Goal: Check status: Check status

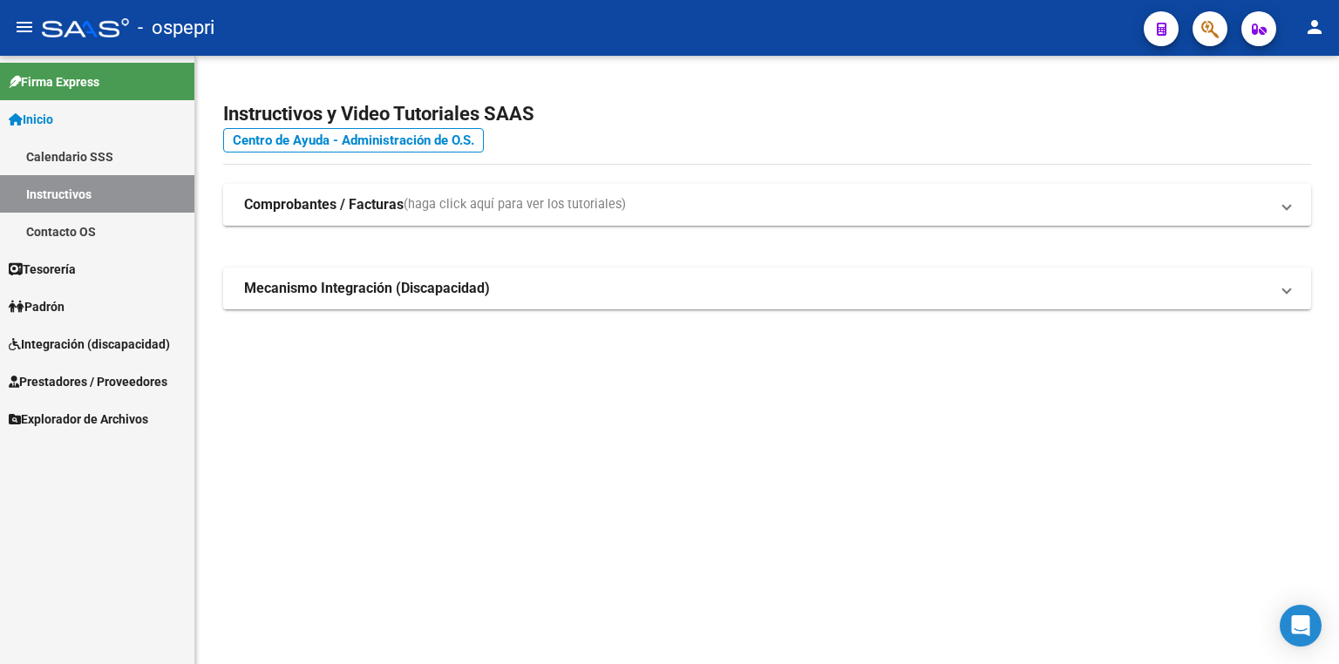
click at [53, 317] on link "Padrón" at bounding box center [97, 306] width 194 height 37
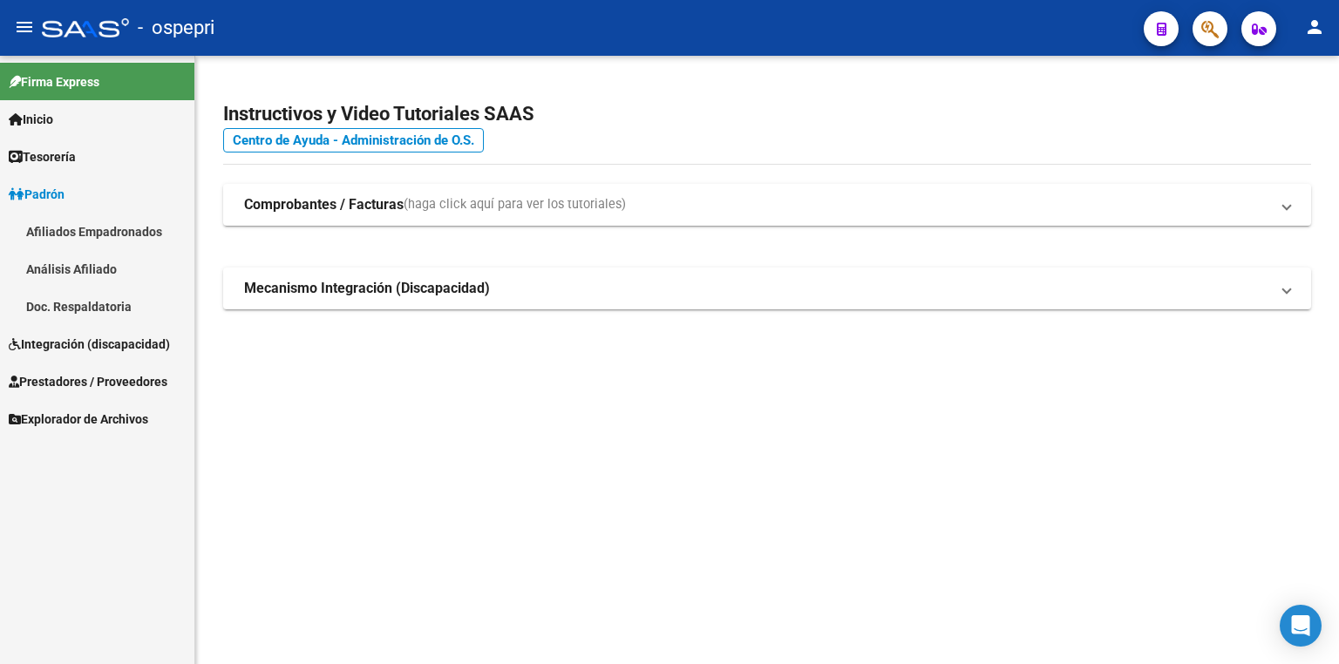
click at [78, 351] on span "Integración (discapacidad)" at bounding box center [89, 344] width 161 height 19
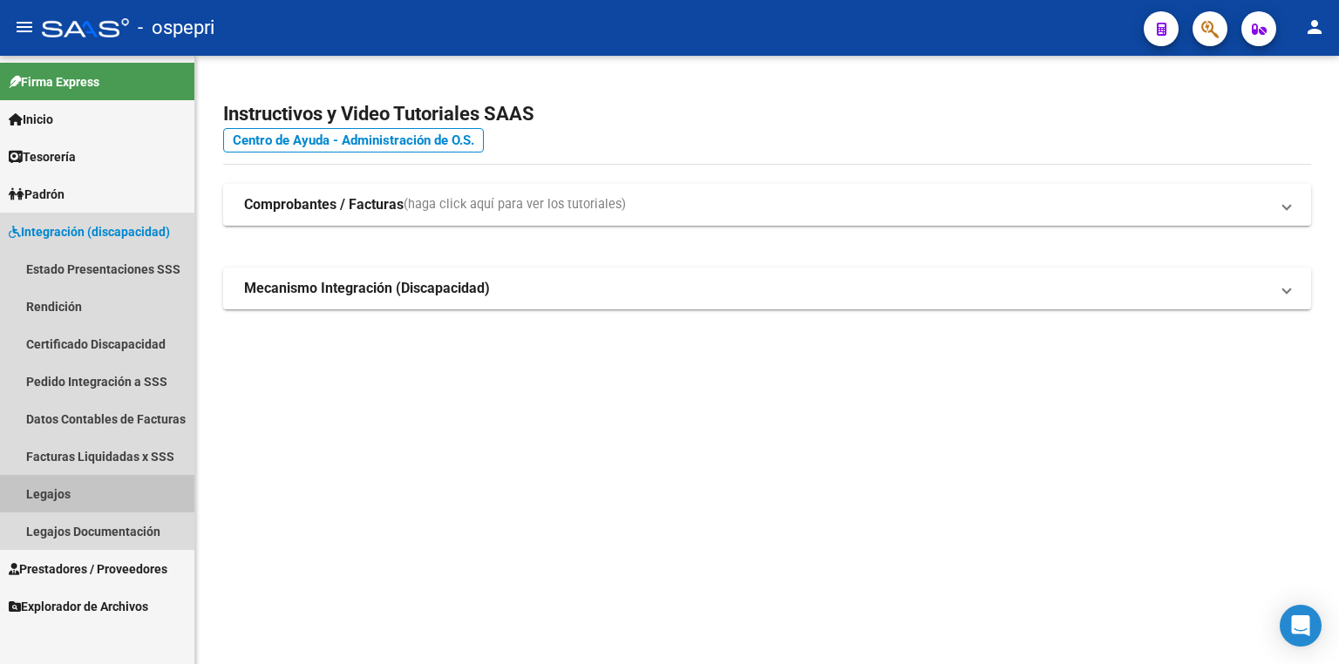
drag, startPoint x: 106, startPoint y: 488, endPoint x: 197, endPoint y: 488, distance: 90.7
click at [106, 489] on link "Legajos" at bounding box center [97, 493] width 194 height 37
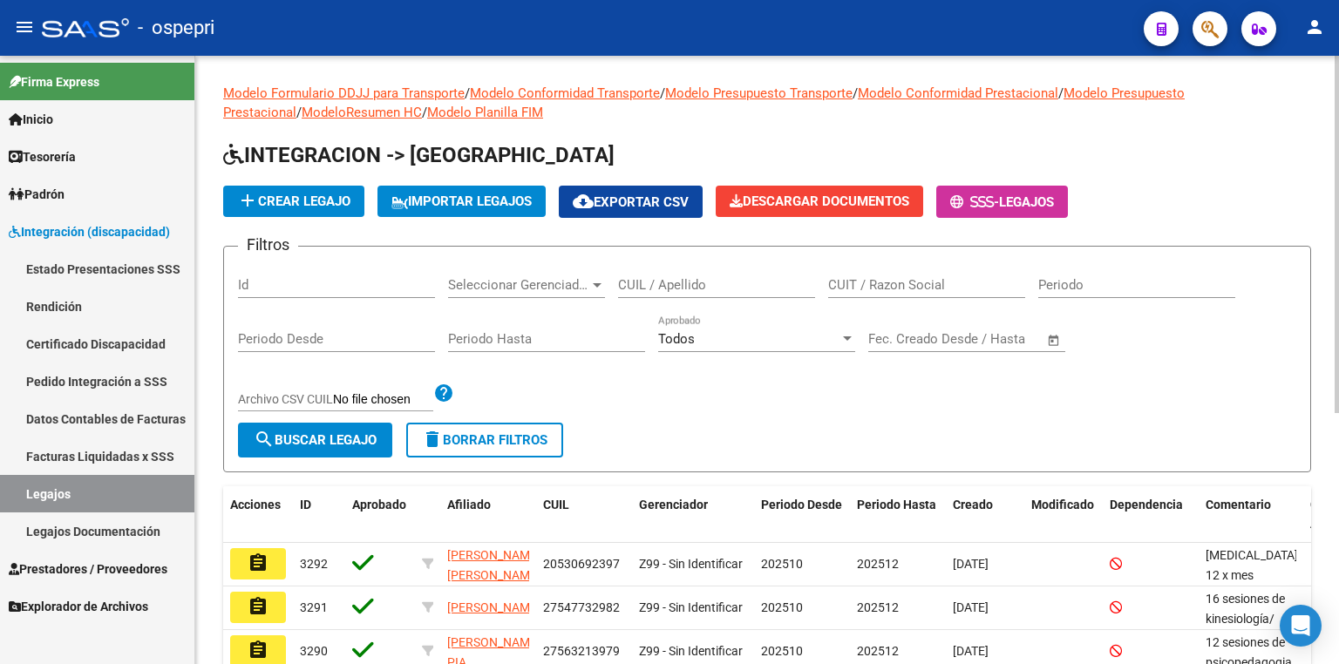
click at [672, 278] on input "CUIL / Apellido" at bounding box center [716, 285] width 197 height 16
paste input "58647269"
type input "58647269"
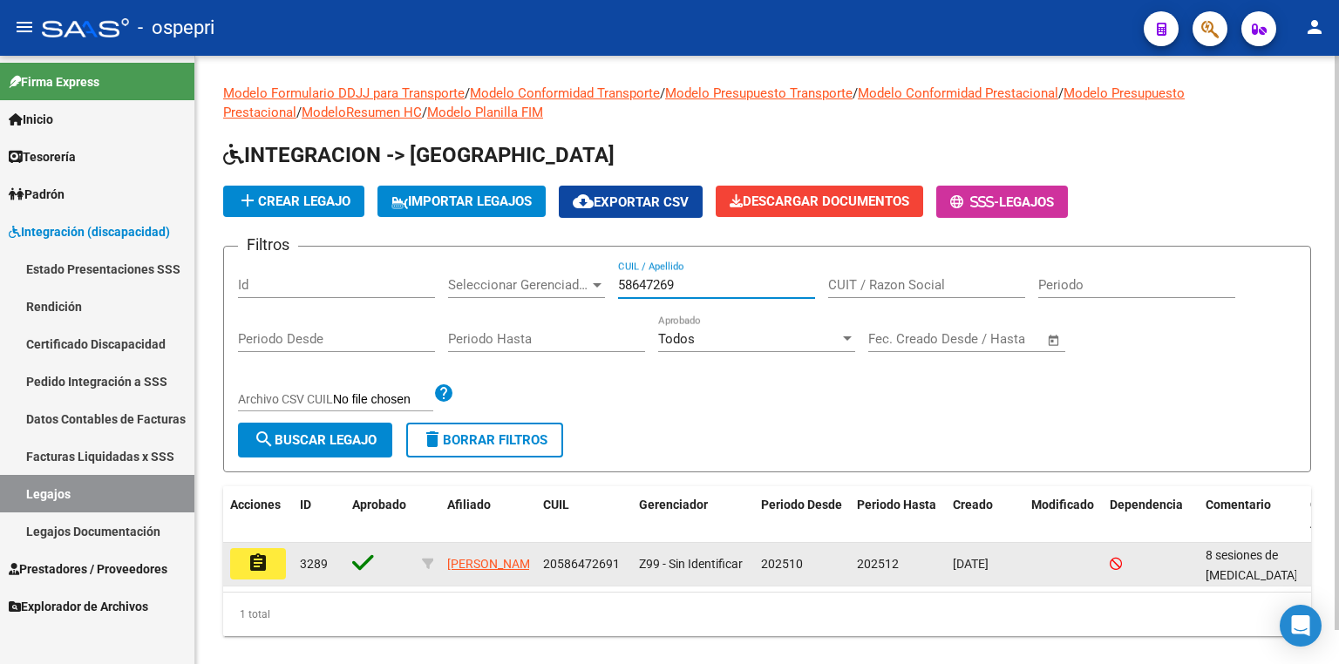
click at [249, 562] on mat-icon "assignment" at bounding box center [258, 563] width 21 height 21
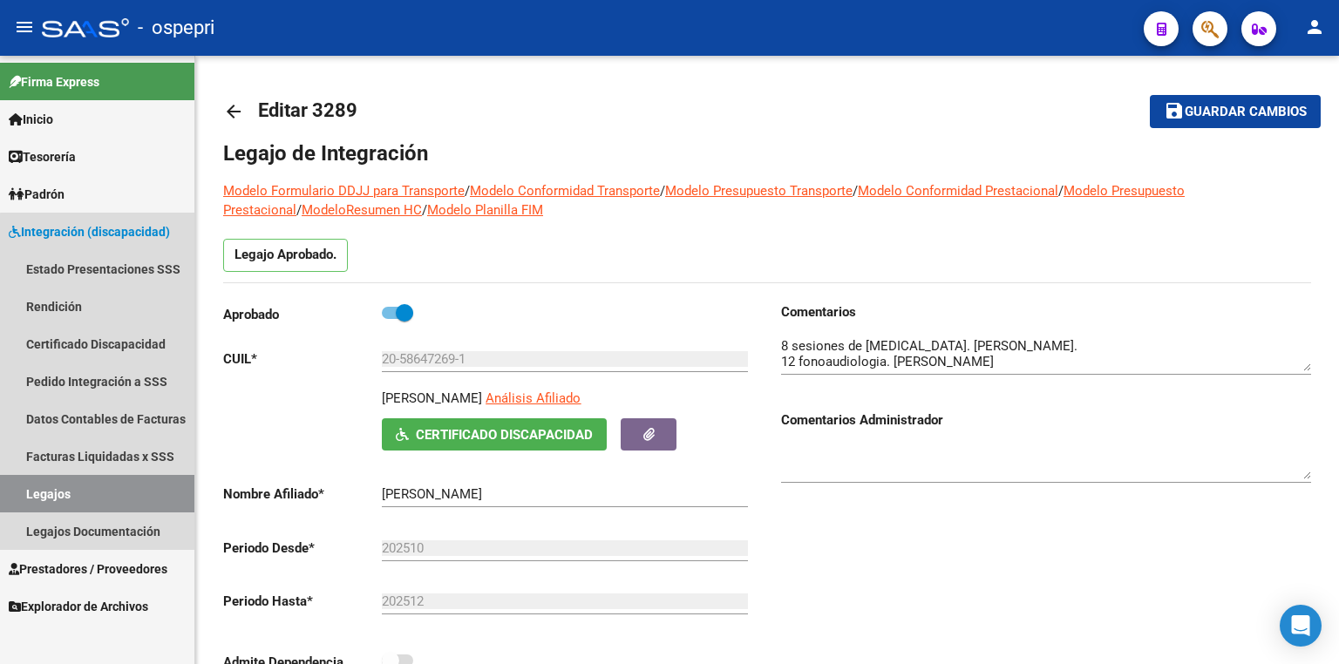
click at [129, 494] on link "Legajos" at bounding box center [97, 493] width 194 height 37
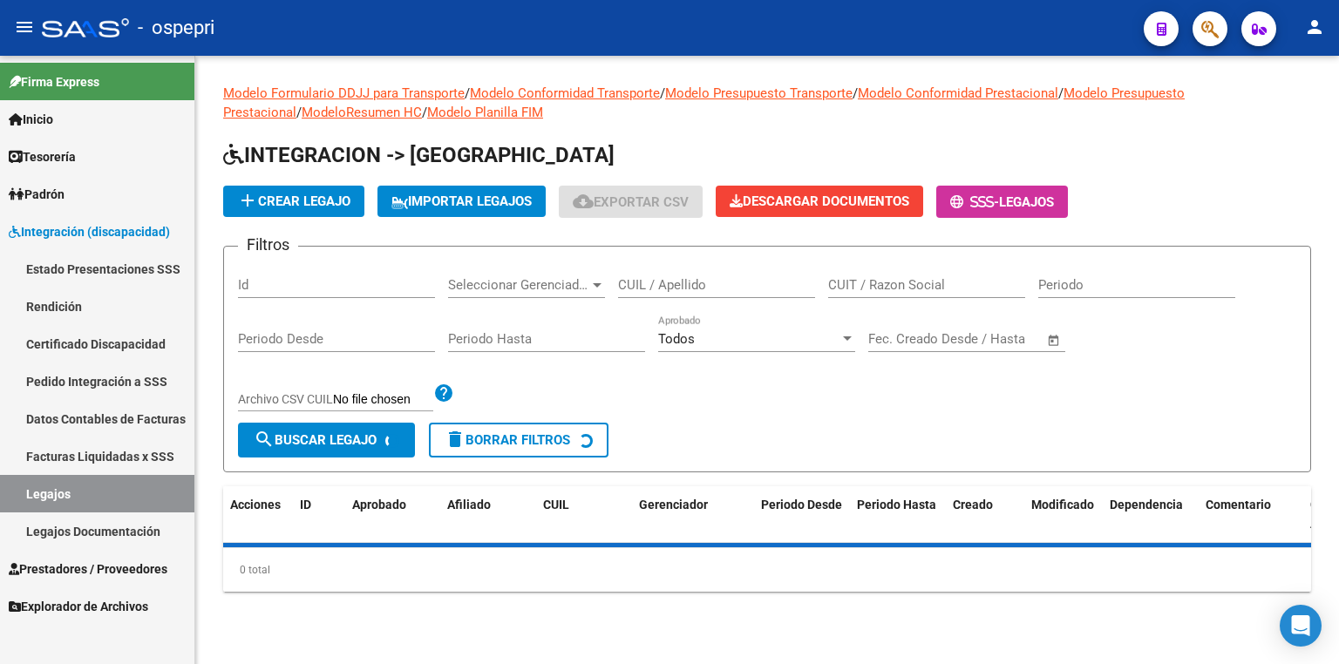
click at [698, 287] on input "CUIL / Apellido" at bounding box center [716, 285] width 197 height 16
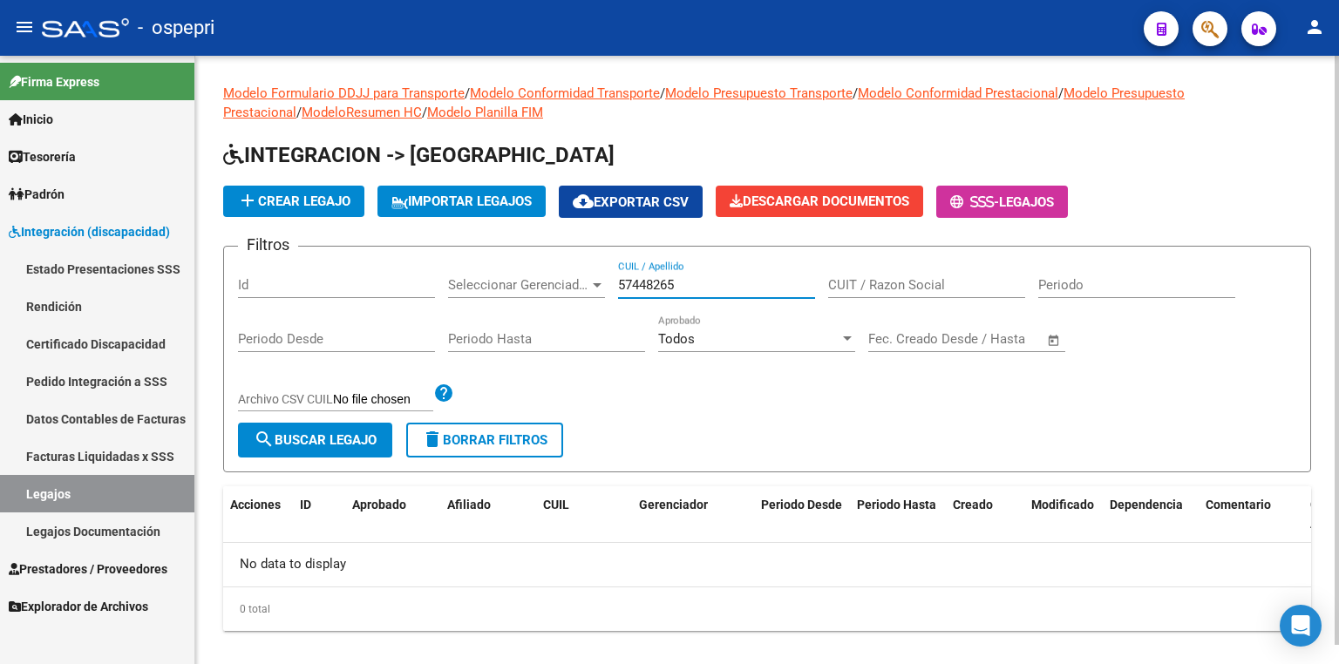
type input "57448265"
